Goal: Task Accomplishment & Management: Use online tool/utility

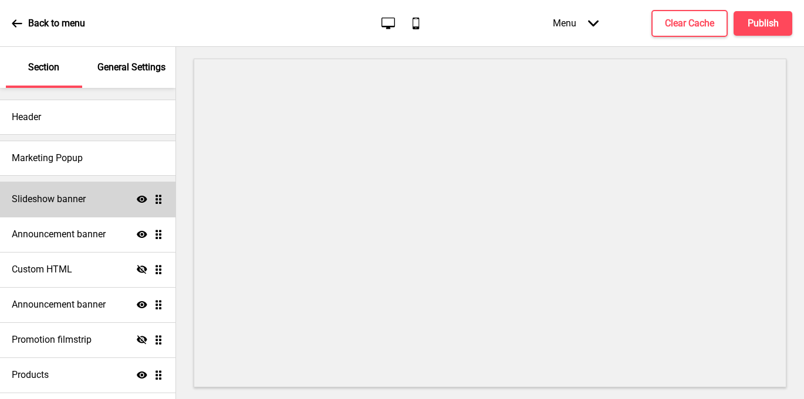
click at [103, 202] on div "Slideshow banner Show Drag" at bounding box center [87, 199] width 175 height 35
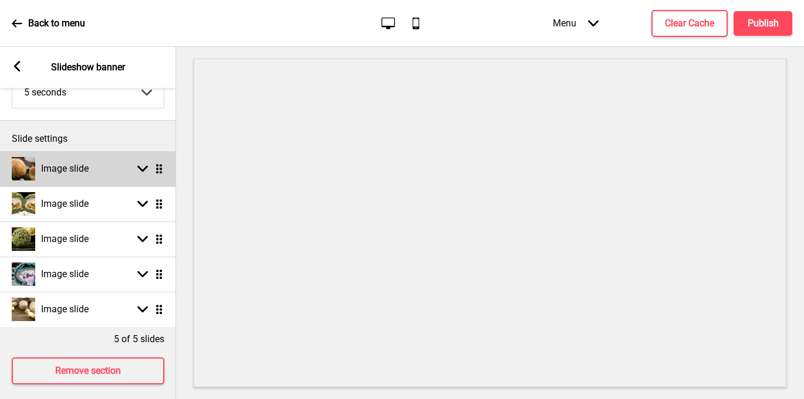
scroll to position [109, 0]
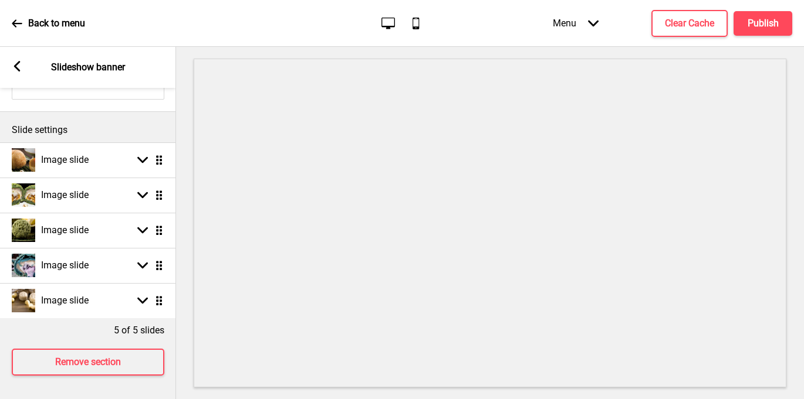
click at [15, 65] on icon at bounding box center [17, 66] width 6 height 11
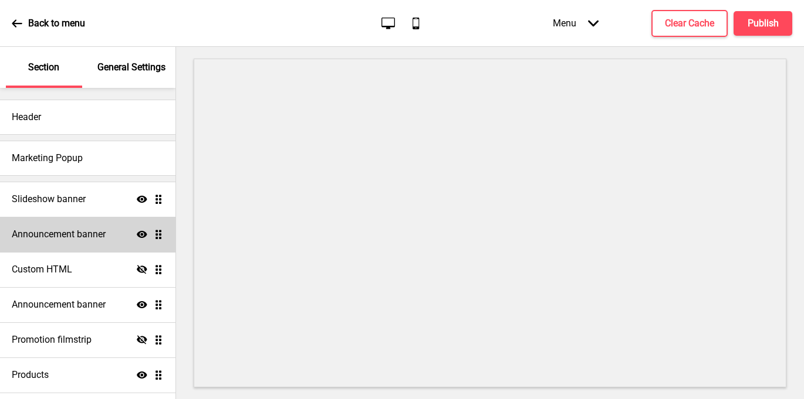
click at [144, 238] on icon "Show" at bounding box center [142, 234] width 11 height 11
click at [144, 238] on icon at bounding box center [142, 234] width 11 height 9
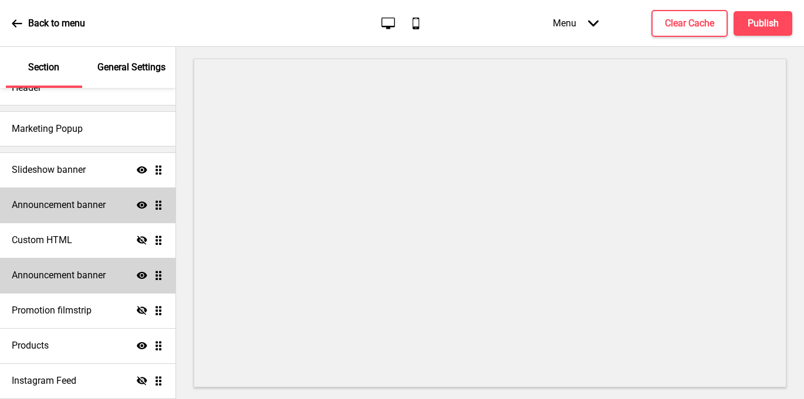
scroll to position [32, 0]
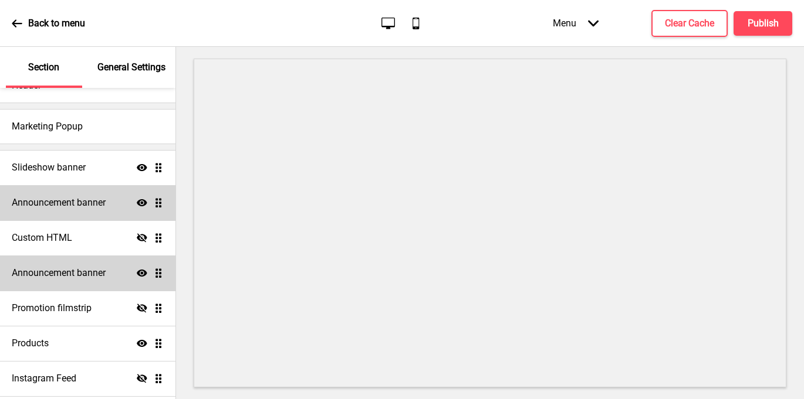
click at [76, 274] on h4 "Announcement banner" at bounding box center [59, 273] width 94 height 13
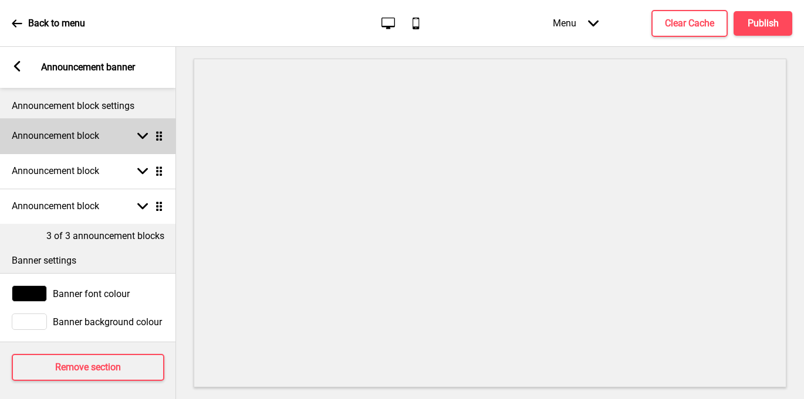
click at [133, 141] on div "Announcement block Arrow down Drag" at bounding box center [88, 135] width 176 height 35
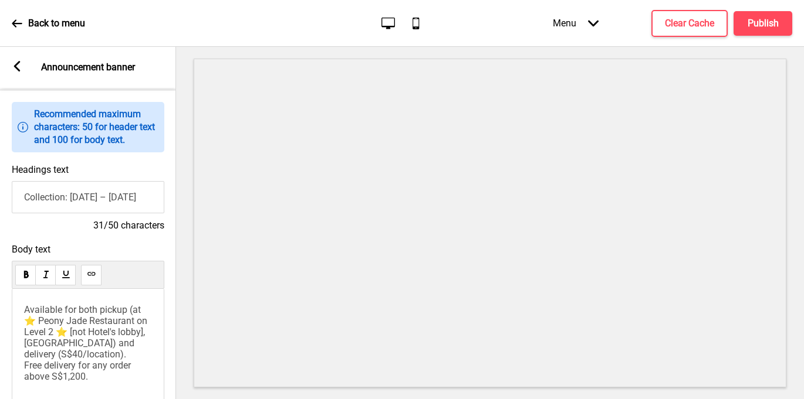
scroll to position [109, 0]
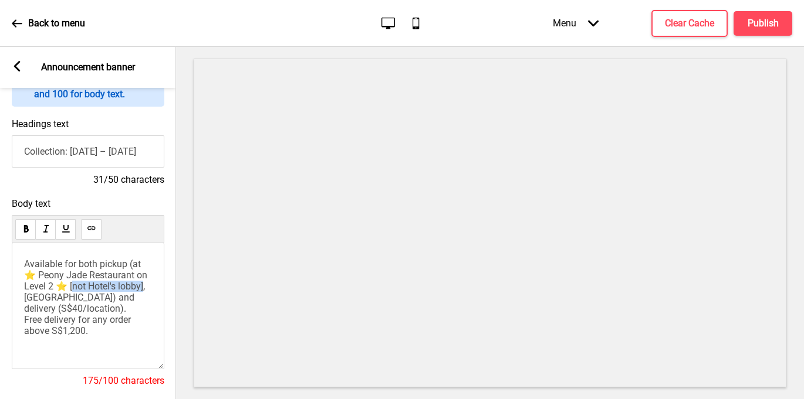
drag, startPoint x: 146, startPoint y: 290, endPoint x: 70, endPoint y: 289, distance: 75.7
click at [70, 289] on span "Available for both pickup (at ⭐️ Peony Jade Restaurant on Level 2 ⭐️ [not Hotel…" at bounding box center [88, 298] width 128 height 78
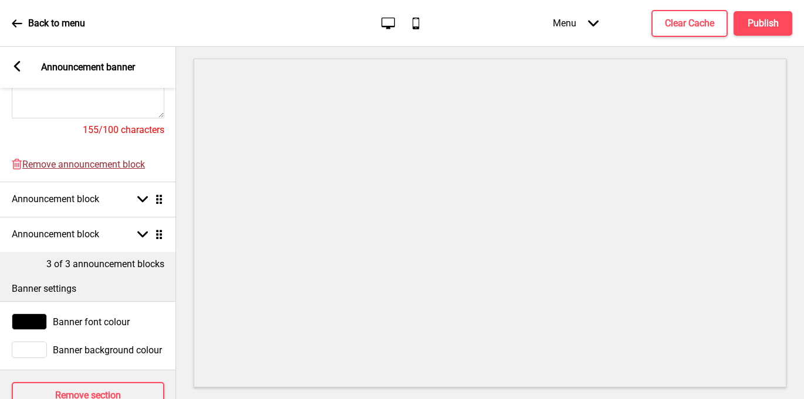
scroll to position [394, 0]
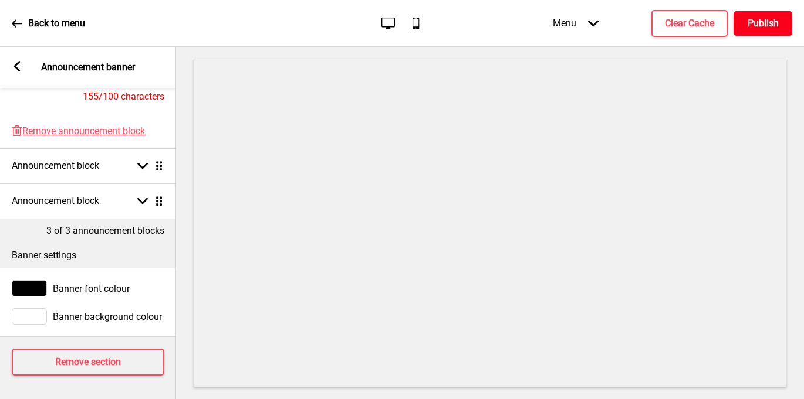
click at [770, 16] on button "Publish" at bounding box center [762, 23] width 59 height 25
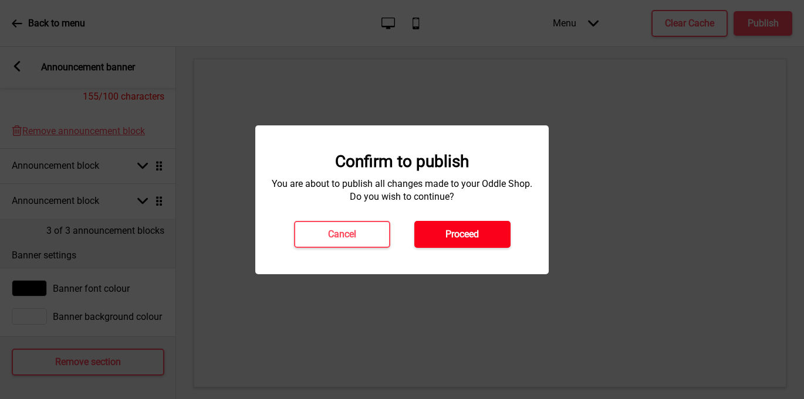
click at [484, 232] on button "Proceed" at bounding box center [462, 234] width 96 height 27
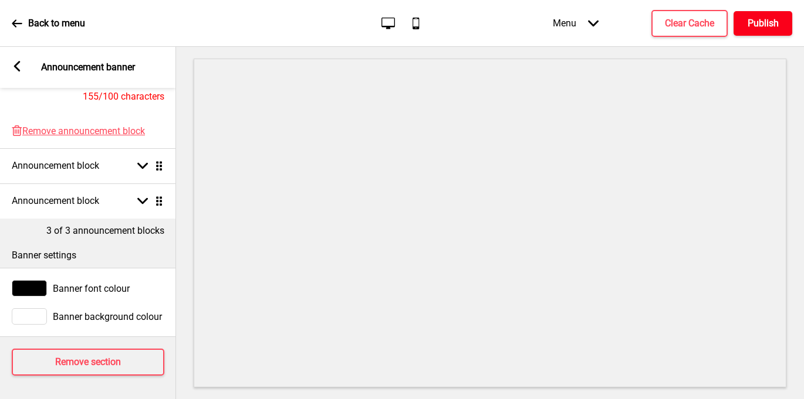
click at [769, 24] on h4 "Publish" at bounding box center [762, 23] width 31 height 13
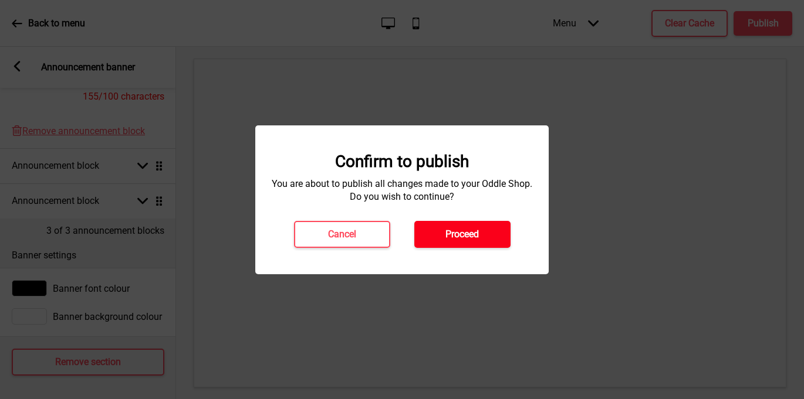
click at [448, 239] on h4 "Proceed" at bounding box center [461, 234] width 33 height 13
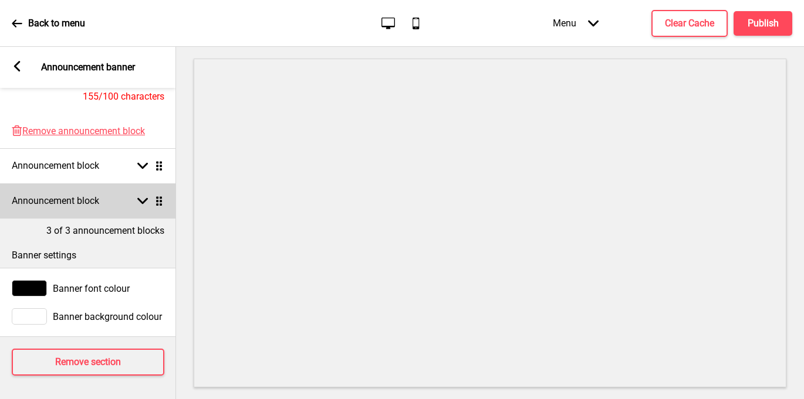
click at [142, 203] on icon at bounding box center [142, 201] width 11 height 6
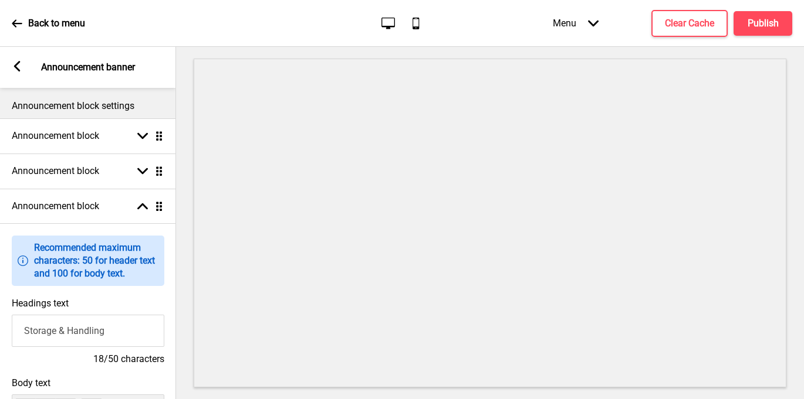
scroll to position [25, 0]
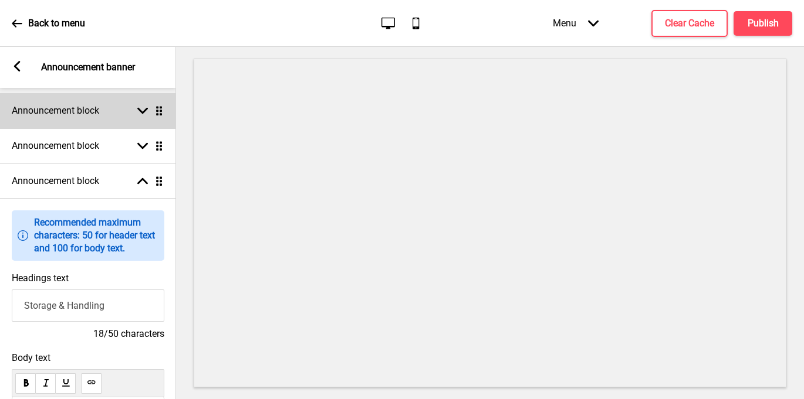
click at [147, 107] on rect at bounding box center [142, 111] width 11 height 11
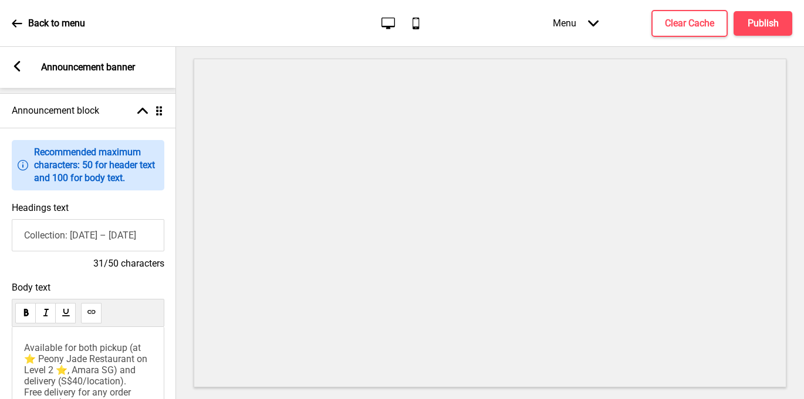
click at [111, 231] on input "Collection: [DATE] – [DATE]" at bounding box center [88, 235] width 153 height 32
type input "Collection: [DATE] – [DATE]"
click at [764, 30] on button "Publish" at bounding box center [762, 23] width 59 height 25
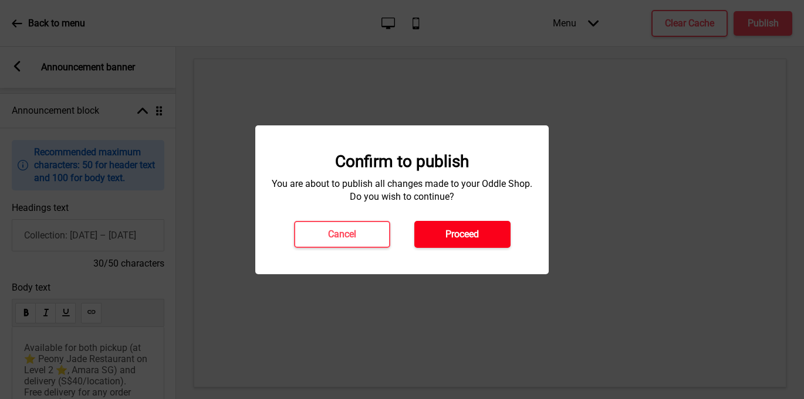
click at [445, 233] on h4 "Proceed" at bounding box center [461, 234] width 33 height 13
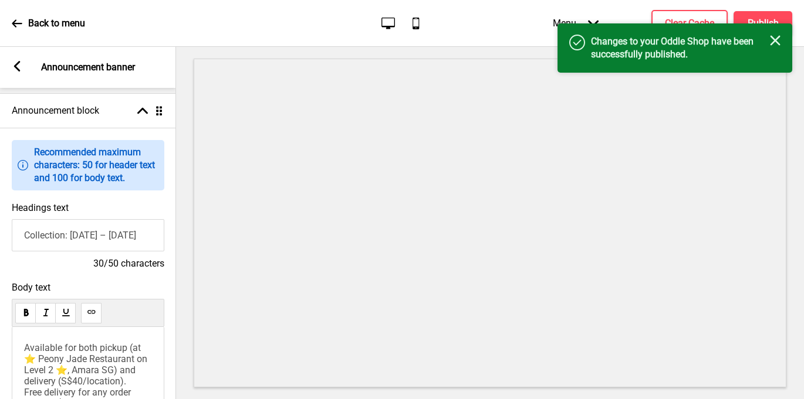
click at [15, 20] on icon at bounding box center [17, 23] width 10 height 8
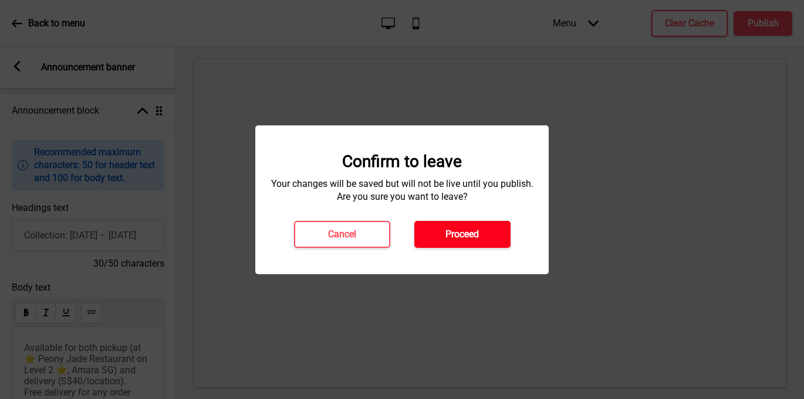
click at [480, 229] on button "Proceed" at bounding box center [462, 234] width 96 height 27
